Goal: Transaction & Acquisition: Purchase product/service

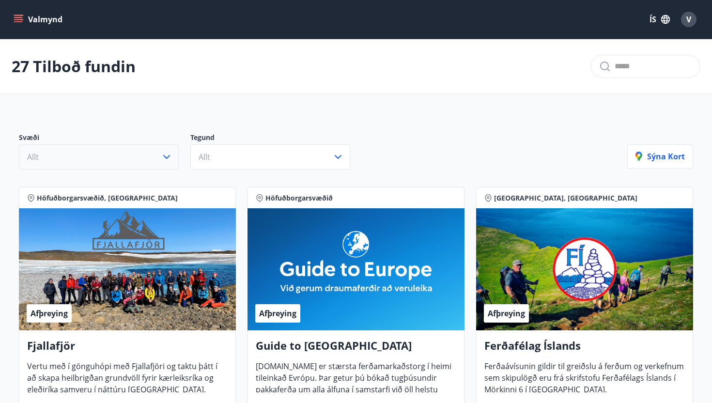
click at [140, 150] on button "Allt" at bounding box center [99, 156] width 160 height 25
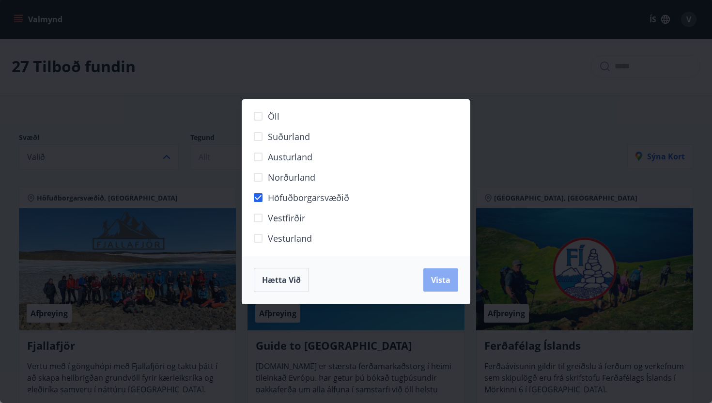
click at [437, 282] on span "Vista" at bounding box center [440, 280] width 19 height 11
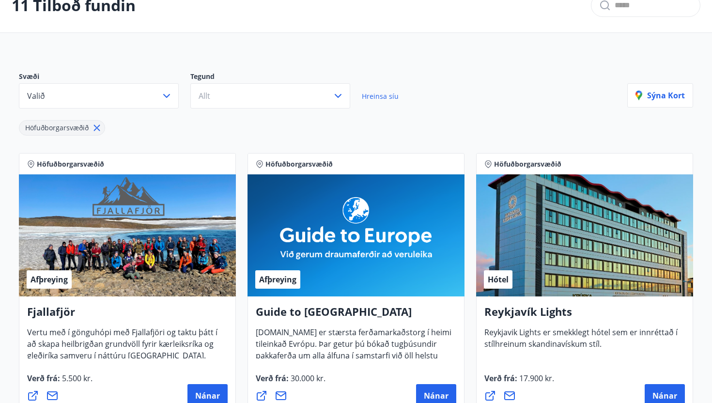
scroll to position [79, 0]
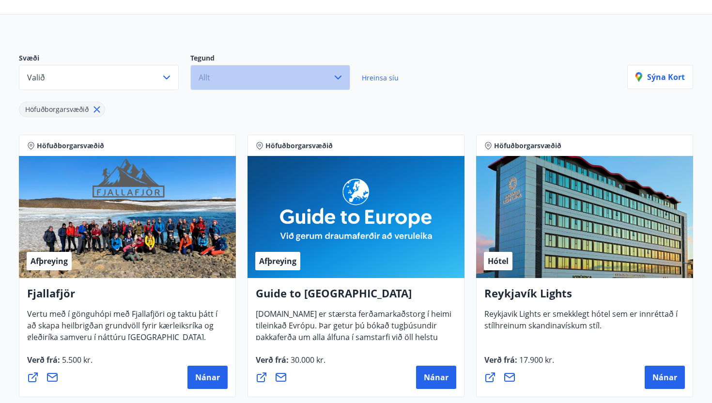
click at [323, 79] on button "Allt" at bounding box center [270, 77] width 160 height 25
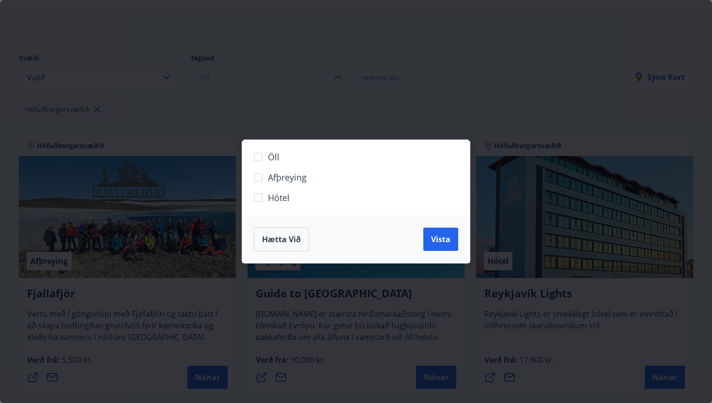
click at [323, 79] on div "Öll Afþreying Hótel Hætta við Vista" at bounding box center [356, 201] width 712 height 403
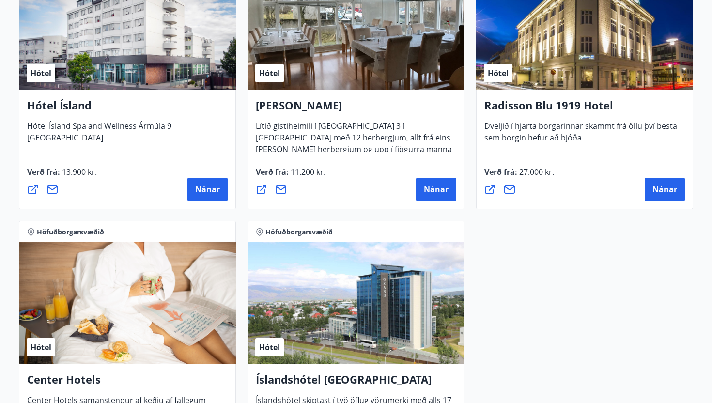
scroll to position [815, 0]
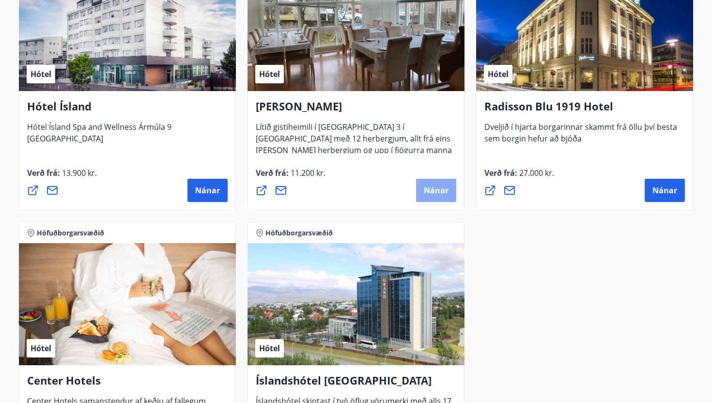
click at [432, 184] on button "Nánar" at bounding box center [436, 190] width 40 height 23
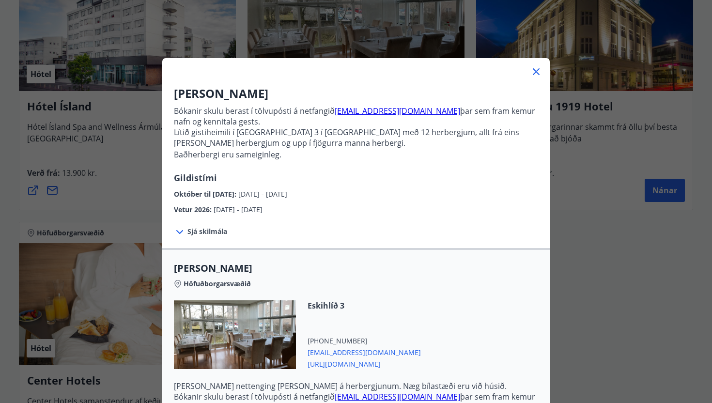
scroll to position [100, 0]
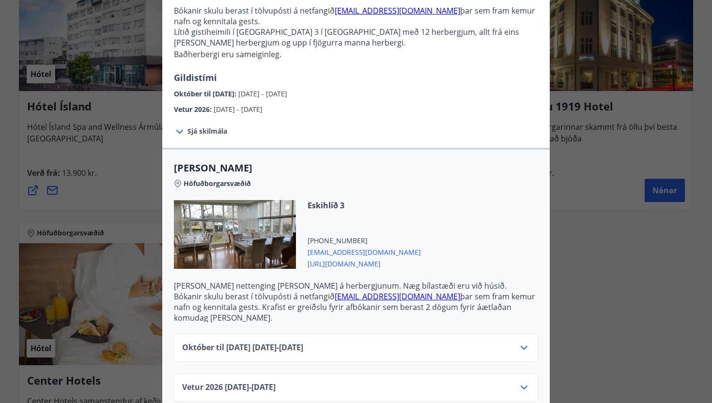
click at [371, 334] on div "Október til [DATE][PHONE_NUMBER][DATE] - [DATE]" at bounding box center [356, 348] width 364 height 28
click at [370, 342] on div "Október til [DATE][PHONE_NUMBER][DATE] - [DATE]" at bounding box center [356, 351] width 348 height 19
click at [521, 342] on icon at bounding box center [524, 348] width 12 height 12
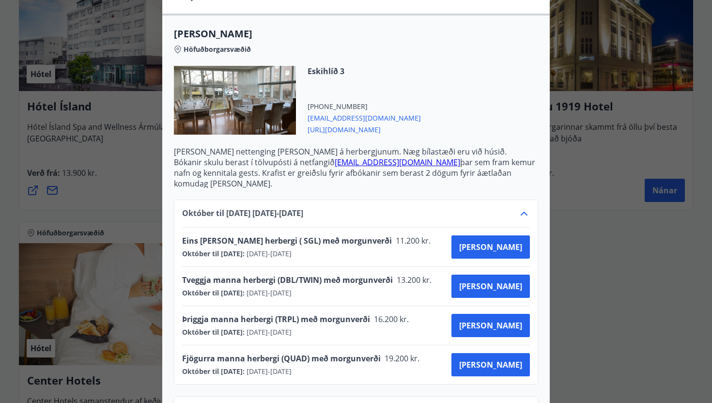
scroll to position [257, 0]
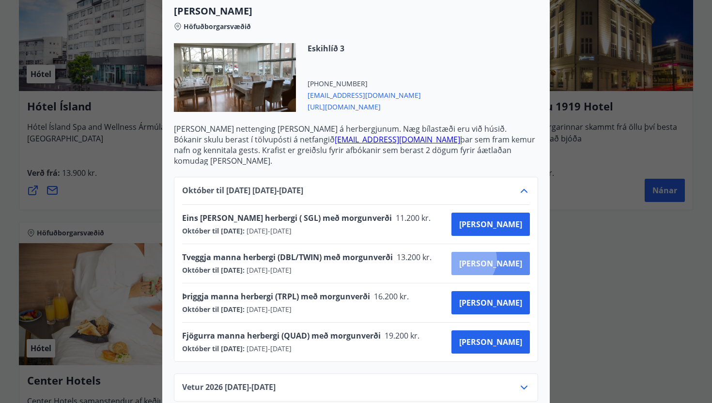
click at [503, 258] on span "[PERSON_NAME]" at bounding box center [490, 263] width 63 height 11
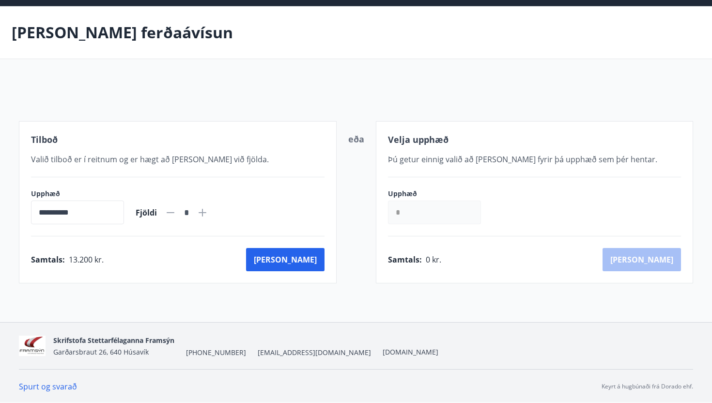
scroll to position [76, 0]
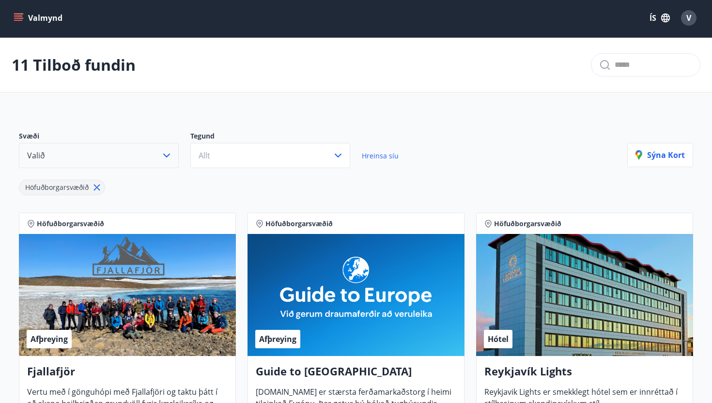
scroll to position [815, 0]
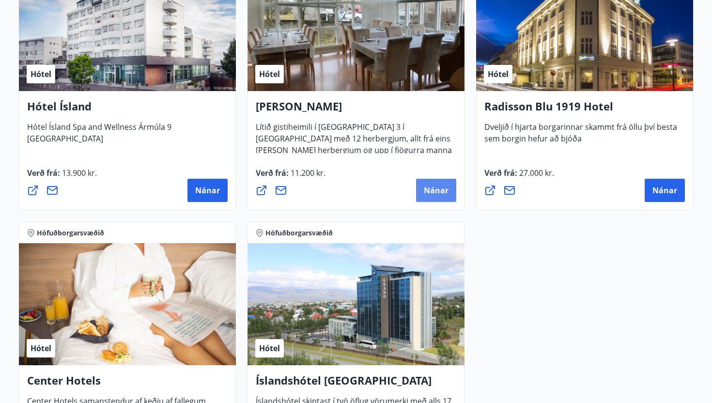
click at [431, 188] on span "Nánar" at bounding box center [436, 190] width 25 height 11
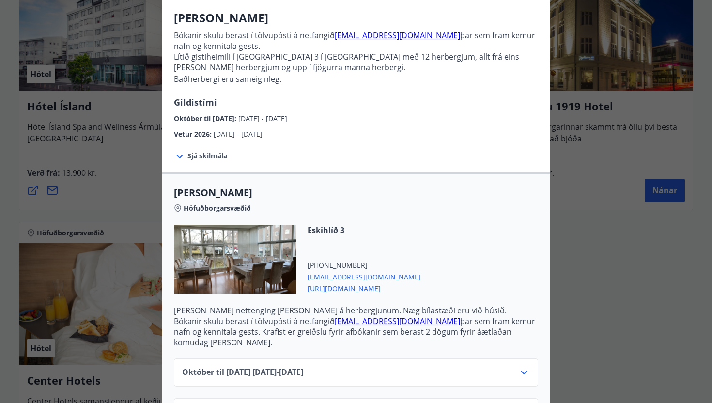
scroll to position [100, 0]
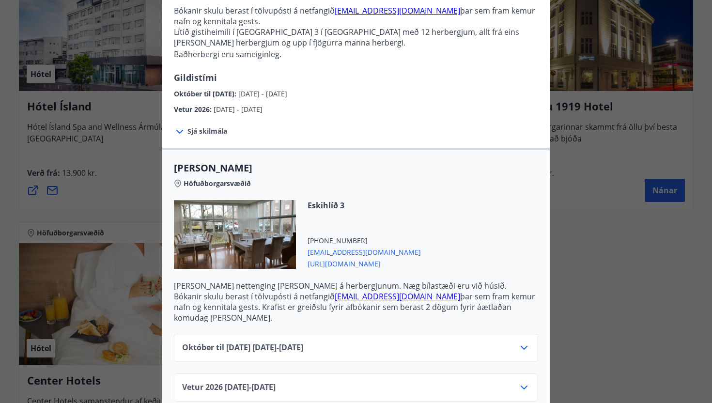
click at [357, 262] on span "[URL][DOMAIN_NAME]" at bounding box center [364, 263] width 113 height 12
click at [129, 183] on div "Alba gistiheimili Bókanir skulu berast í tölvupósti á netfangið [EMAIL_ADDRESS]…" at bounding box center [356, 101] width 712 height 403
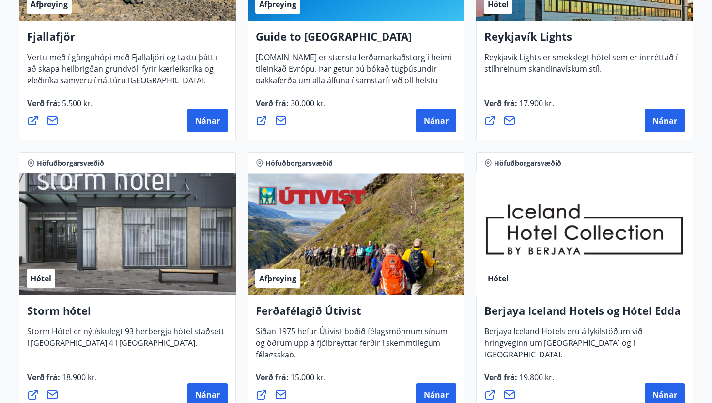
scroll to position [430, 0]
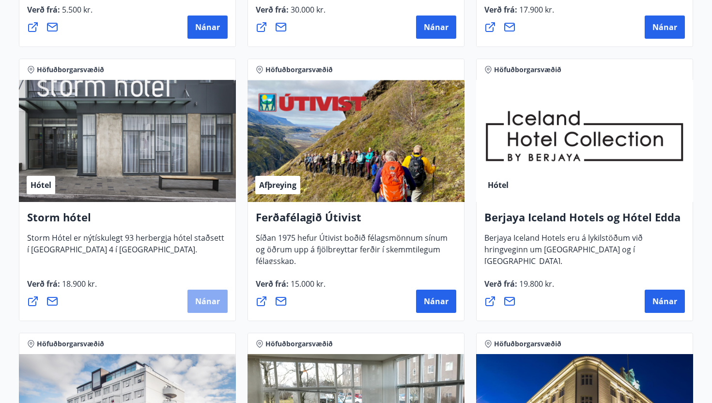
click at [205, 290] on button "Nánar" at bounding box center [207, 301] width 40 height 23
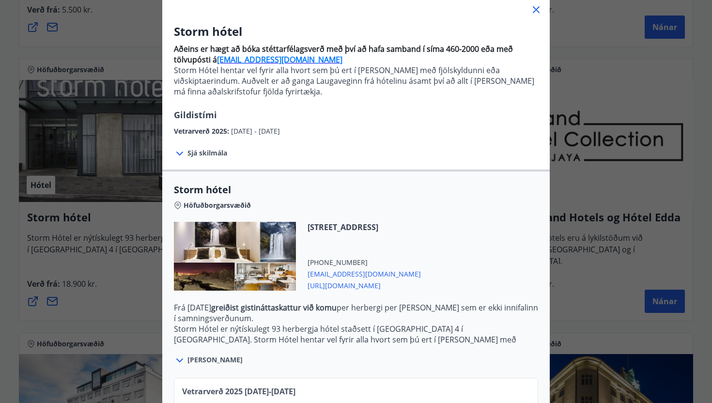
scroll to position [65, 0]
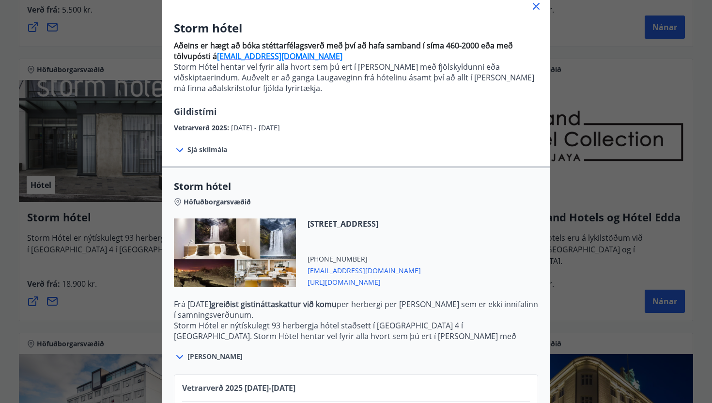
click at [330, 269] on span "[EMAIL_ADDRESS][DOMAIN_NAME]" at bounding box center [364, 270] width 113 height 12
click at [375, 281] on span "[URL][DOMAIN_NAME]" at bounding box center [364, 282] width 113 height 12
click at [537, 5] on icon at bounding box center [536, 6] width 7 height 7
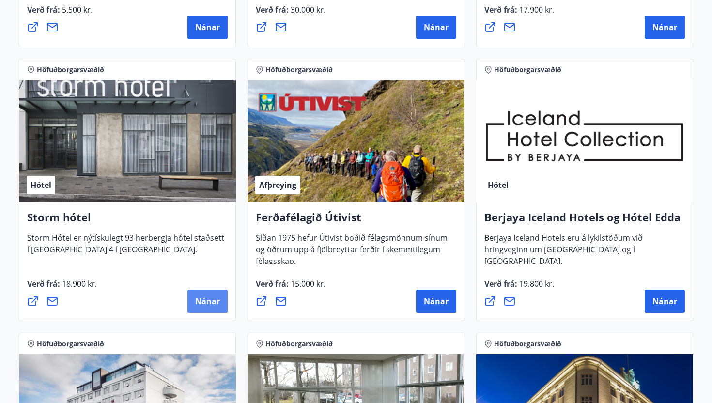
click at [215, 298] on span "Nánar" at bounding box center [207, 301] width 25 height 11
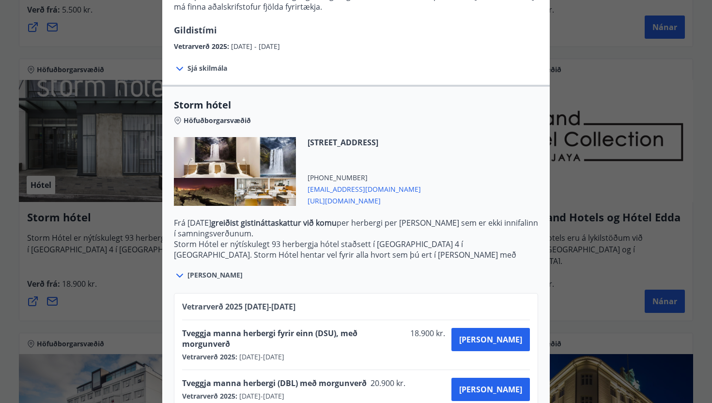
scroll to position [154, 0]
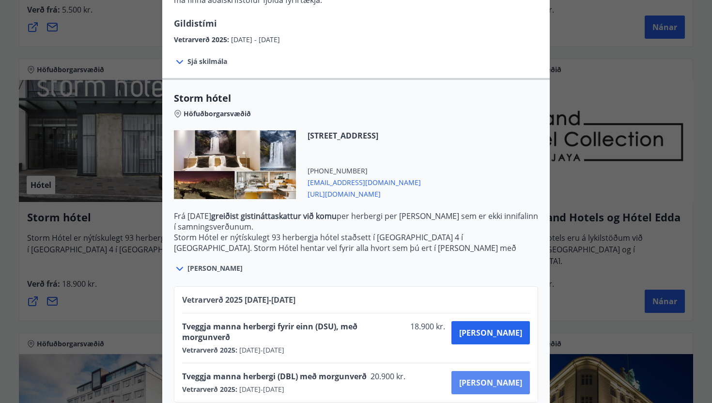
click at [499, 377] on span "[PERSON_NAME]" at bounding box center [490, 382] width 63 height 11
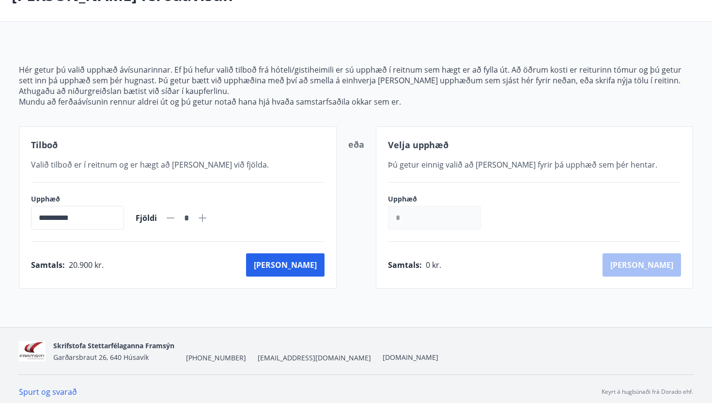
scroll to position [76, 0]
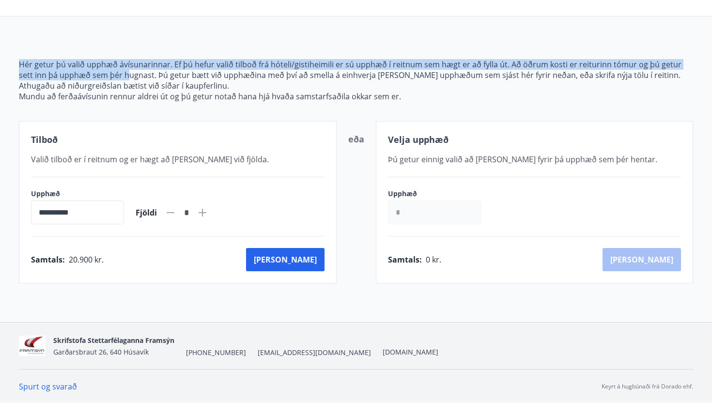
drag, startPoint x: 21, startPoint y: 59, endPoint x: 111, endPoint y: 74, distance: 90.9
click at [111, 74] on p "Hér getur þú valið upphæð ávísunarinnar. Ef þú hefur valið tilboð frá hóteli/gi…" at bounding box center [356, 69] width 674 height 21
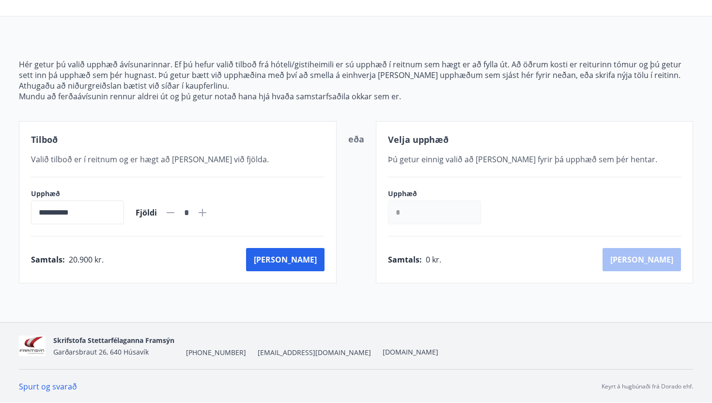
click at [156, 91] on p "Mundu að ferðaávísunin rennur aldrei út og þú getur notað hana hjá hvaða samsta…" at bounding box center [356, 96] width 674 height 11
click at [423, 214] on input "*" at bounding box center [434, 213] width 93 height 24
